Goal: Task Accomplishment & Management: Manage account settings

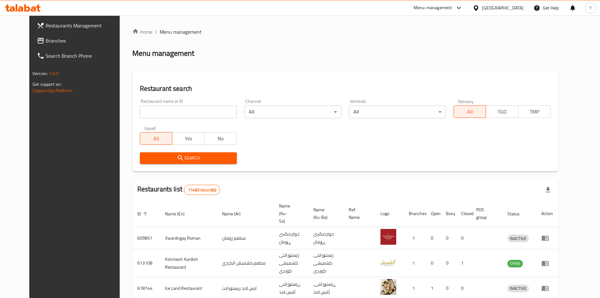
click at [191, 112] on input "search" at bounding box center [188, 111] width 97 height 13
type input "t"
click button "Search" at bounding box center [188, 158] width 97 height 12
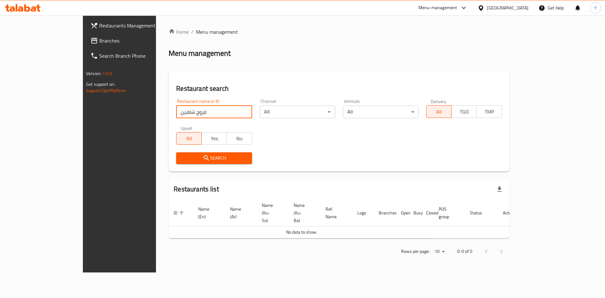
click at [176, 111] on input "فروج شاهين" at bounding box center [214, 111] width 76 height 13
click button "Search" at bounding box center [214, 158] width 76 height 12
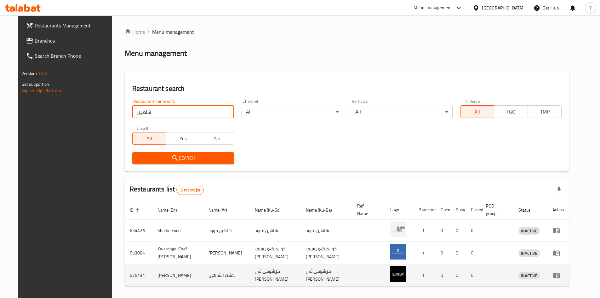
scroll to position [23, 0]
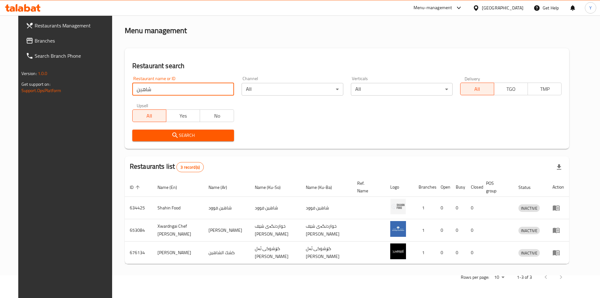
click at [151, 93] on input "شاهين" at bounding box center [183, 89] width 102 height 13
type input "ف"
click button "Search" at bounding box center [183, 135] width 102 height 12
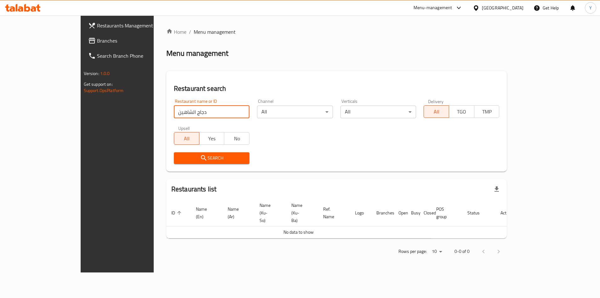
scroll to position [0, 0]
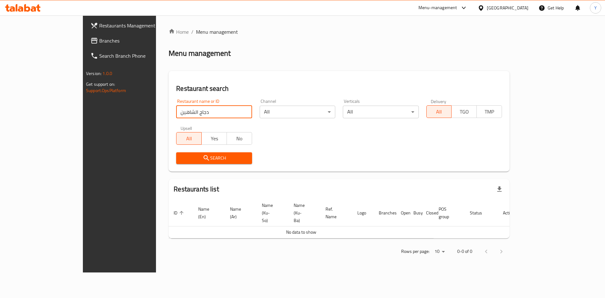
click at [176, 111] on input "دجاج الشاهين" at bounding box center [214, 111] width 76 height 13
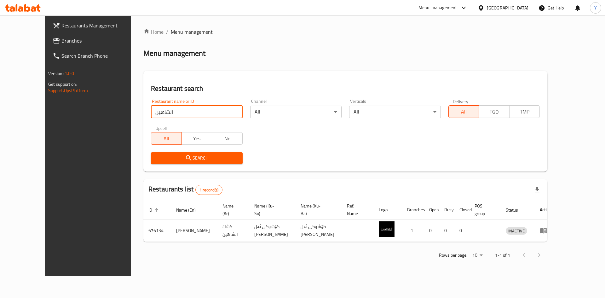
click at [179, 110] on input "الشاهين" at bounding box center [197, 111] width 92 height 13
click button "Search" at bounding box center [197, 158] width 92 height 12
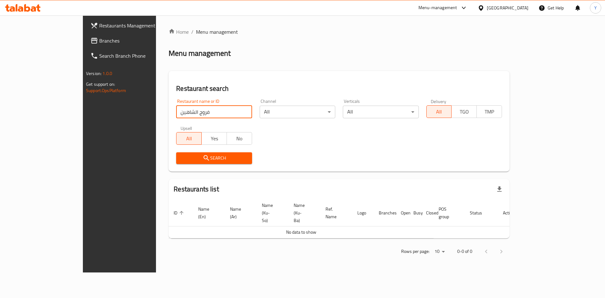
click at [176, 110] on input "فروج الشاهين" at bounding box center [214, 111] width 76 height 13
type input "]"
type input "ديفا"
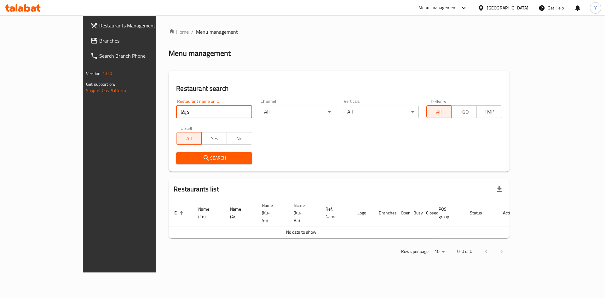
click button "Search" at bounding box center [214, 158] width 76 height 12
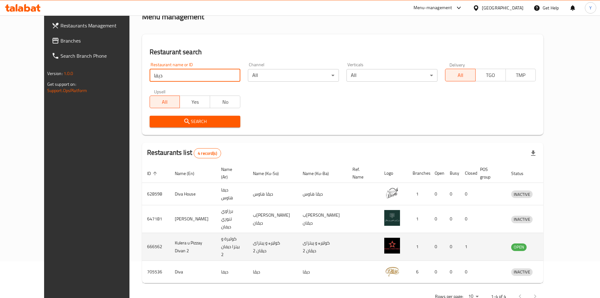
scroll to position [38, 0]
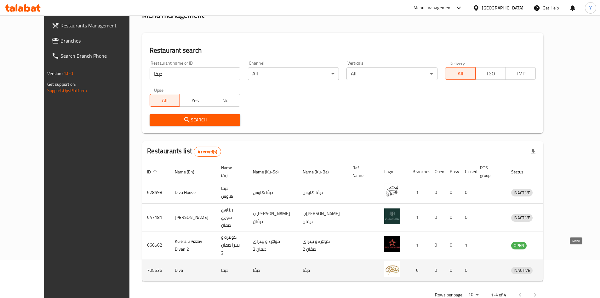
click at [552, 268] on icon "enhanced table" at bounding box center [548, 270] width 7 height 5
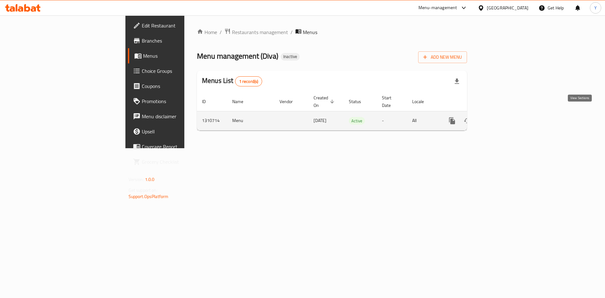
click at [501, 117] on icon "enhanced table" at bounding box center [497, 121] width 8 height 8
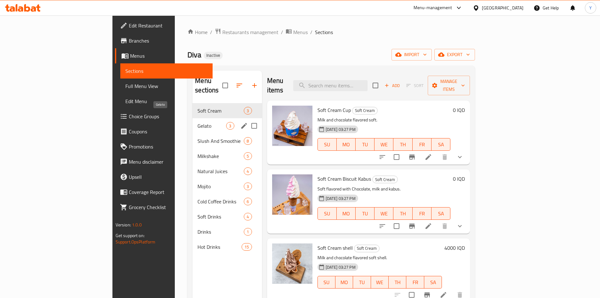
click at [197, 122] on span "Gelato" at bounding box center [211, 126] width 29 height 8
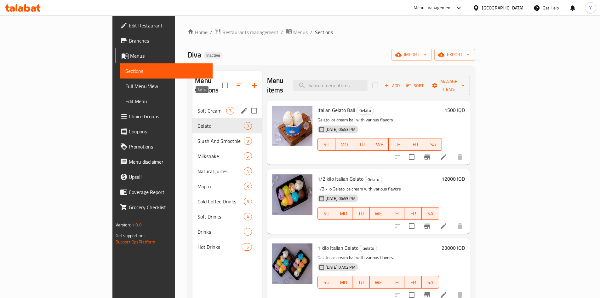
click at [226, 108] on span "3" at bounding box center [229, 111] width 7 height 6
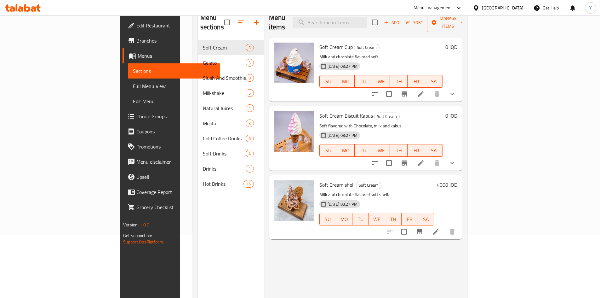
scroll to position [31, 0]
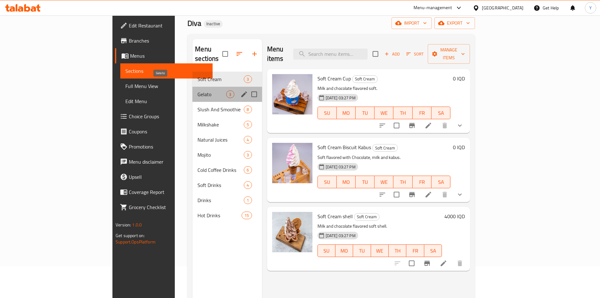
click at [197, 90] on span "Gelato" at bounding box center [211, 94] width 29 height 8
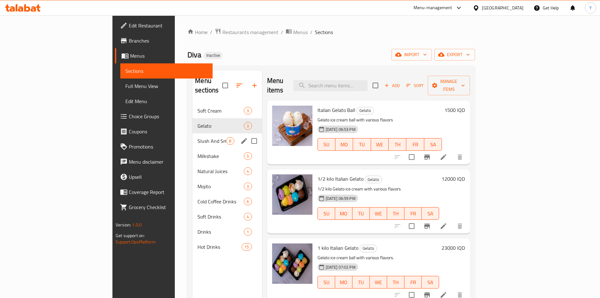
click at [192, 133] on div "Slush And Smoothie 8" at bounding box center [226, 140] width 69 height 15
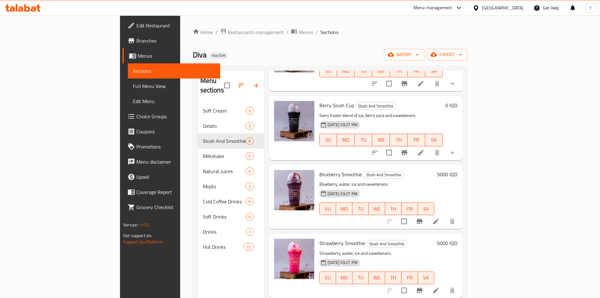
scroll to position [269, 0]
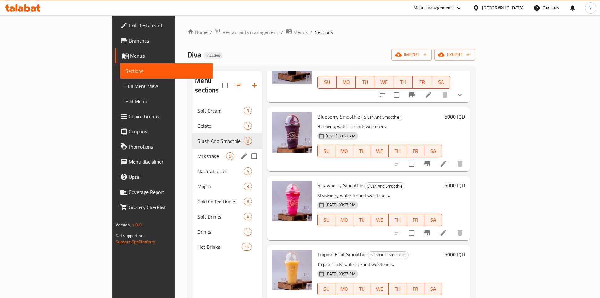
click at [197, 152] on span "Milkshake" at bounding box center [211, 156] width 29 height 8
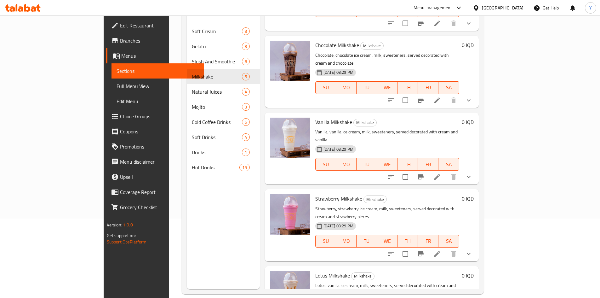
scroll to position [88, 0]
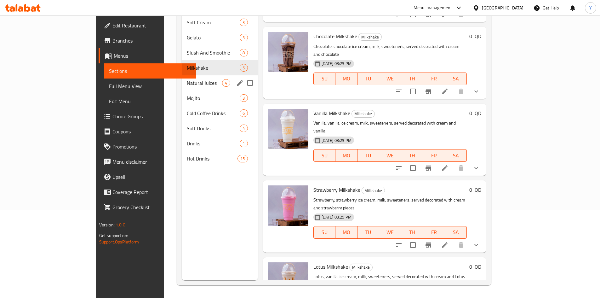
click at [197, 75] on div "Natural Juices 4" at bounding box center [220, 82] width 76 height 15
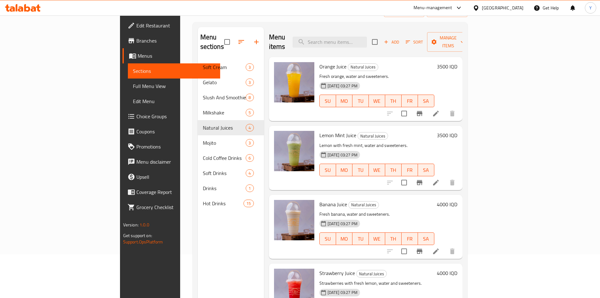
scroll to position [88, 0]
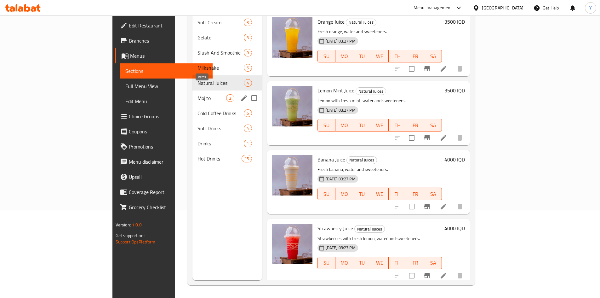
click at [226, 95] on span "3" at bounding box center [229, 98] width 7 height 6
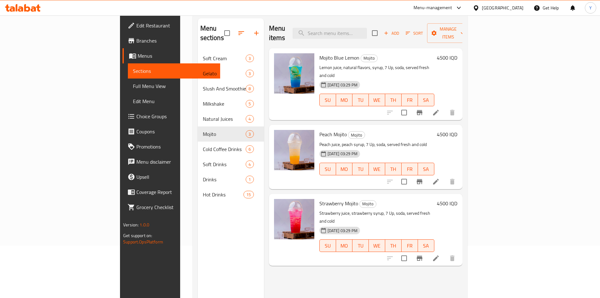
scroll to position [88, 0]
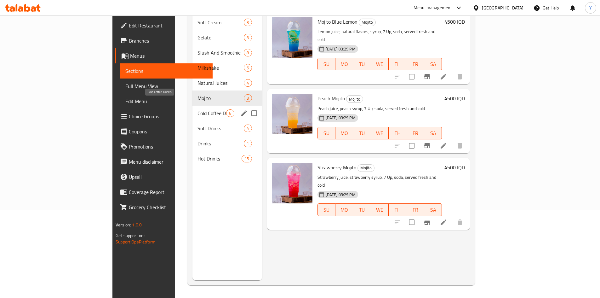
click at [197, 109] on span "Cold Coffee Drinks" at bounding box center [211, 113] width 29 height 8
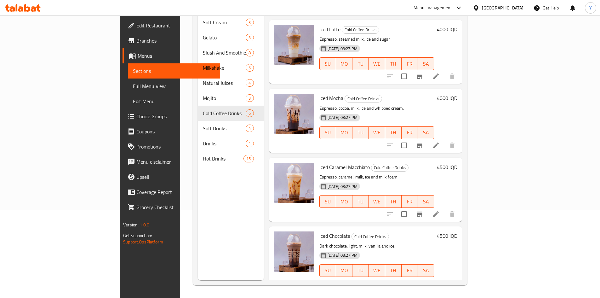
scroll to position [131, 0]
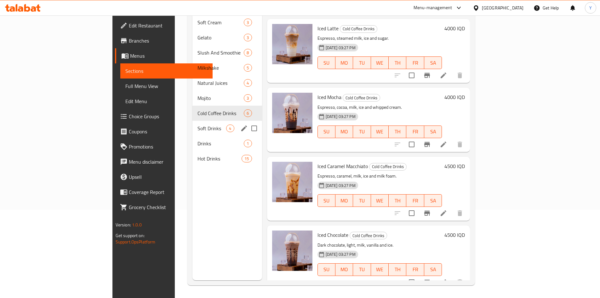
click at [226, 125] on span "4" at bounding box center [229, 128] width 7 height 6
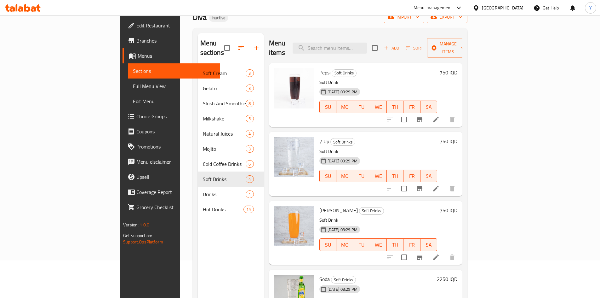
scroll to position [88, 0]
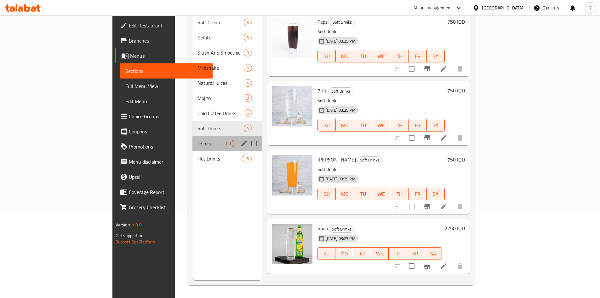
click at [199, 136] on div "Drinks 1" at bounding box center [226, 143] width 69 height 15
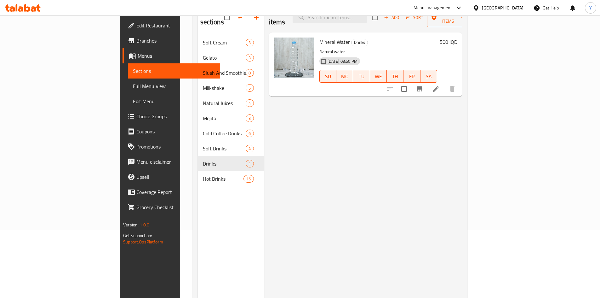
scroll to position [88, 0]
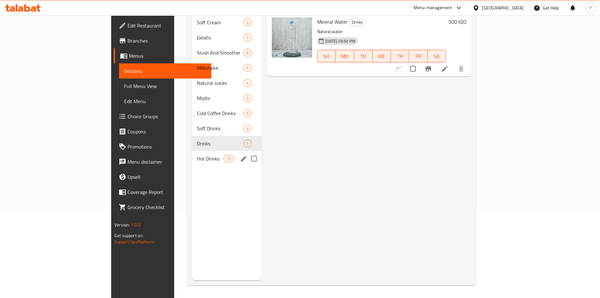
click at [192, 153] on div "Hot Drinks 15" at bounding box center [227, 158] width 70 height 15
